Goal: Browse casually

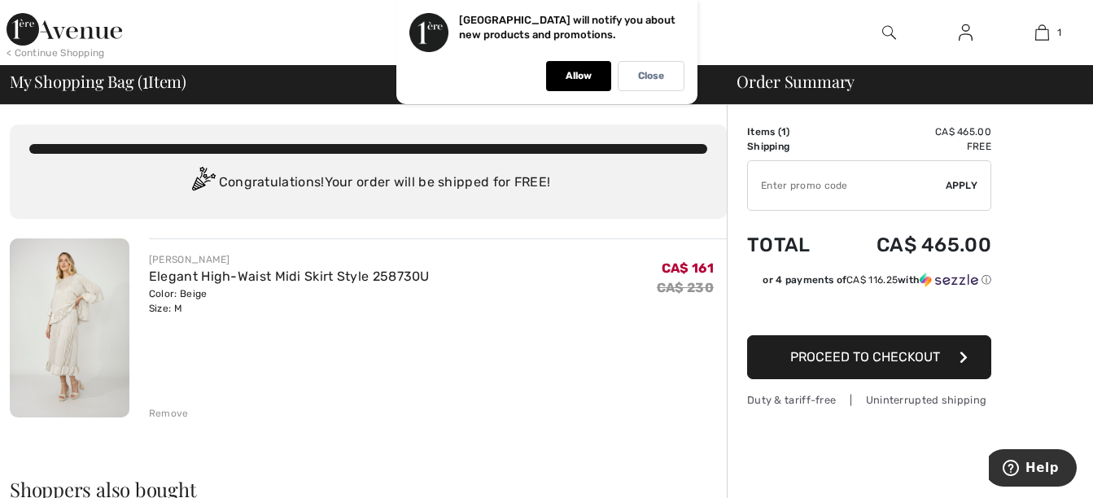
click at [165, 407] on div "Remove" at bounding box center [169, 413] width 40 height 15
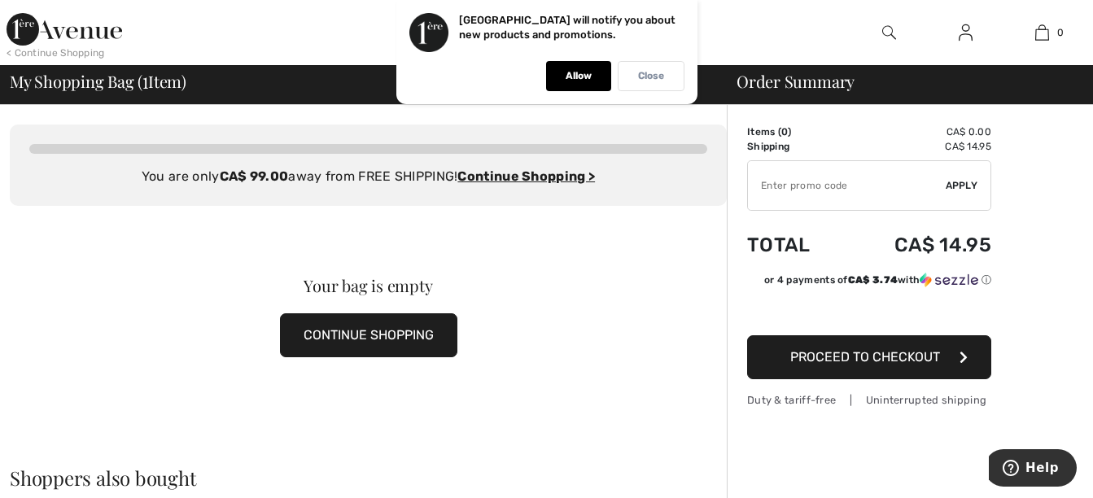
click at [667, 79] on div "Close" at bounding box center [651, 76] width 67 height 30
